Goal: Task Accomplishment & Management: Use online tool/utility

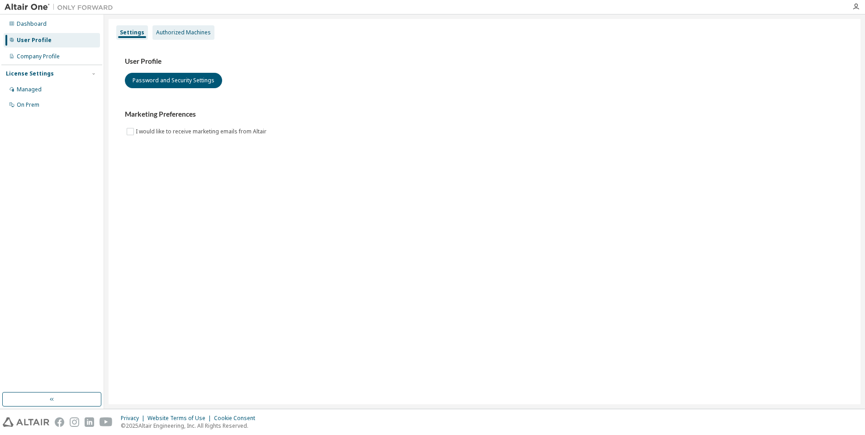
click at [187, 33] on div "Authorized Machines" at bounding box center [183, 32] width 55 height 7
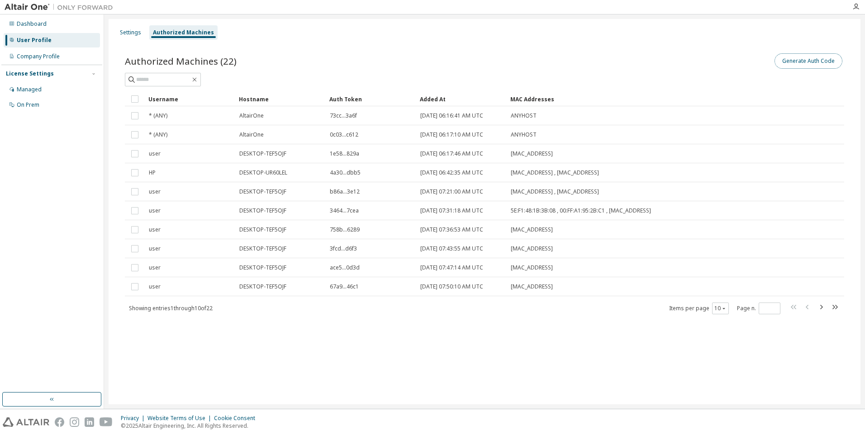
click at [804, 64] on button "Generate Auth Code" at bounding box center [809, 60] width 68 height 15
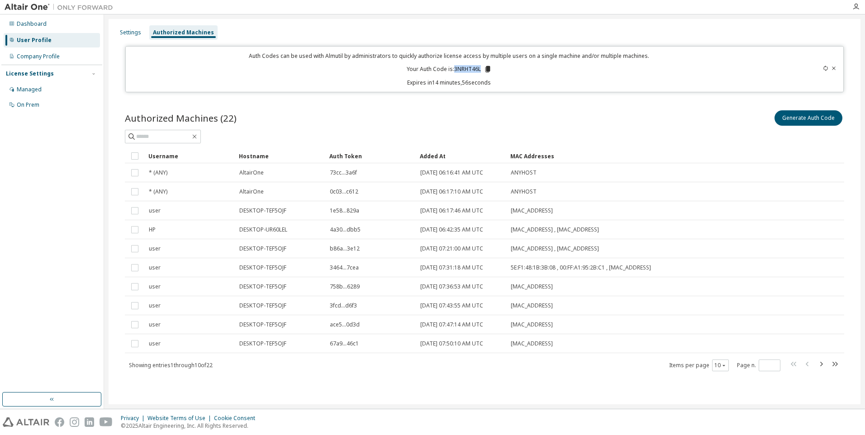
drag, startPoint x: 456, startPoint y: 71, endPoint x: 480, endPoint y: 68, distance: 24.5
click at [480, 68] on p "Your Auth Code is: 3NRHT46L" at bounding box center [449, 69] width 85 height 8
copy p "3NRHT46L"
click at [858, 9] on icon "button" at bounding box center [855, 6] width 7 height 7
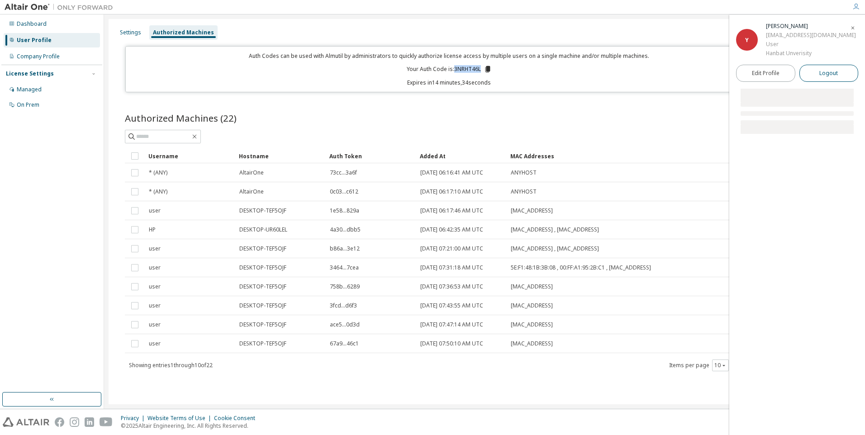
click at [821, 71] on span "Logout" at bounding box center [828, 73] width 19 height 9
